Goal: Navigation & Orientation: Go to known website

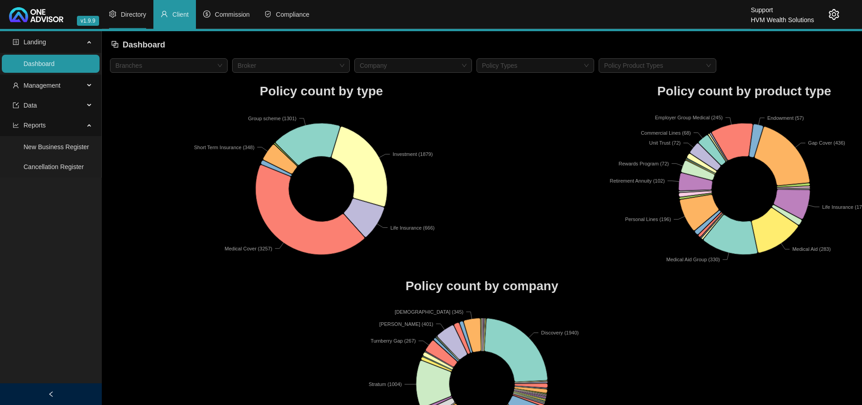
click at [134, 13] on span "Directory" at bounding box center [133, 14] width 25 height 7
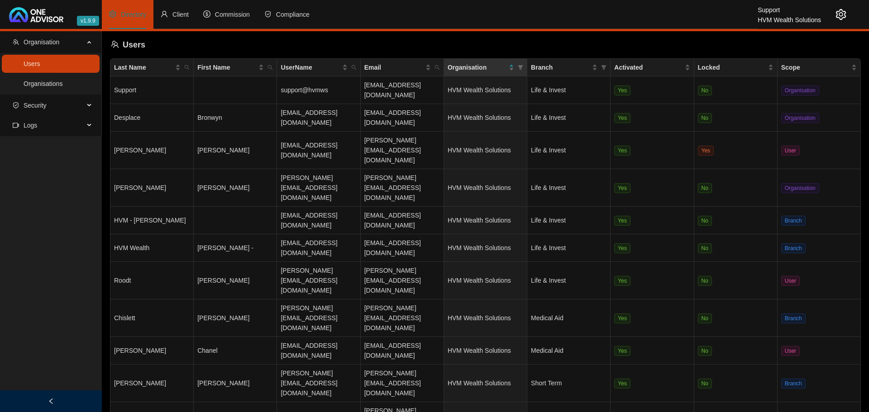
click at [840, 12] on icon "setting" at bounding box center [840, 14] width 11 height 11
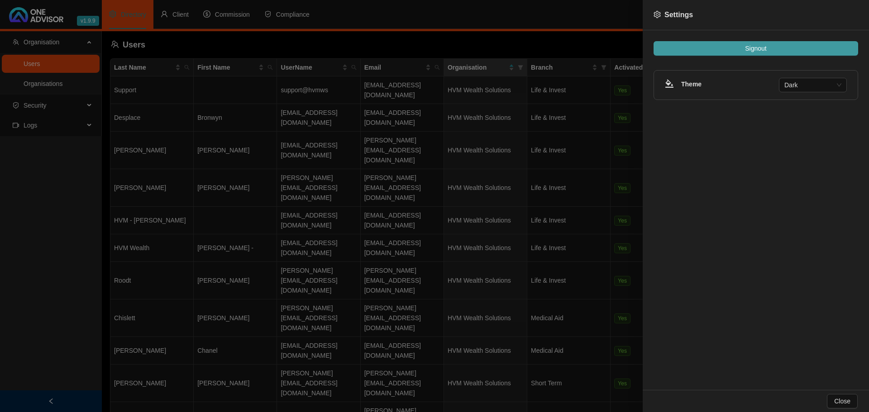
click at [755, 48] on span "Signout" at bounding box center [755, 48] width 21 height 10
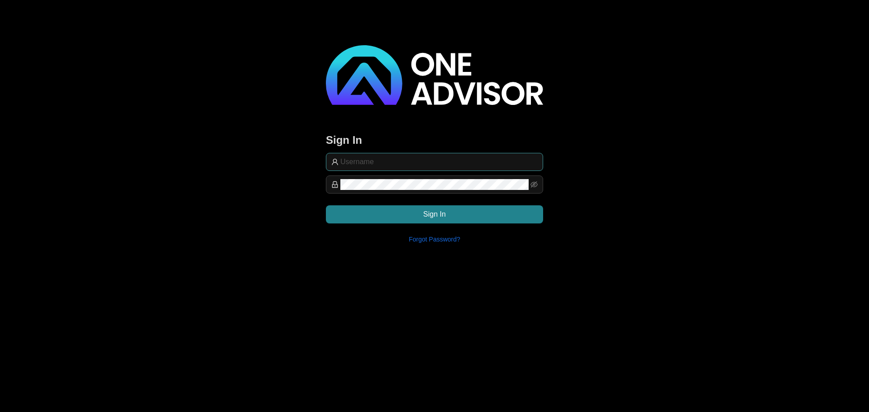
click at [394, 160] on input "text" at bounding box center [438, 162] width 197 height 11
type input "[PERSON_NAME][EMAIL_ADDRESS][DOMAIN_NAME]"
drag, startPoint x: 413, startPoint y: 220, endPoint x: 255, endPoint y: 56, distance: 227.8
click at [413, 219] on button "Sign In" at bounding box center [434, 214] width 217 height 18
